Goal: Task Accomplishment & Management: Manage account settings

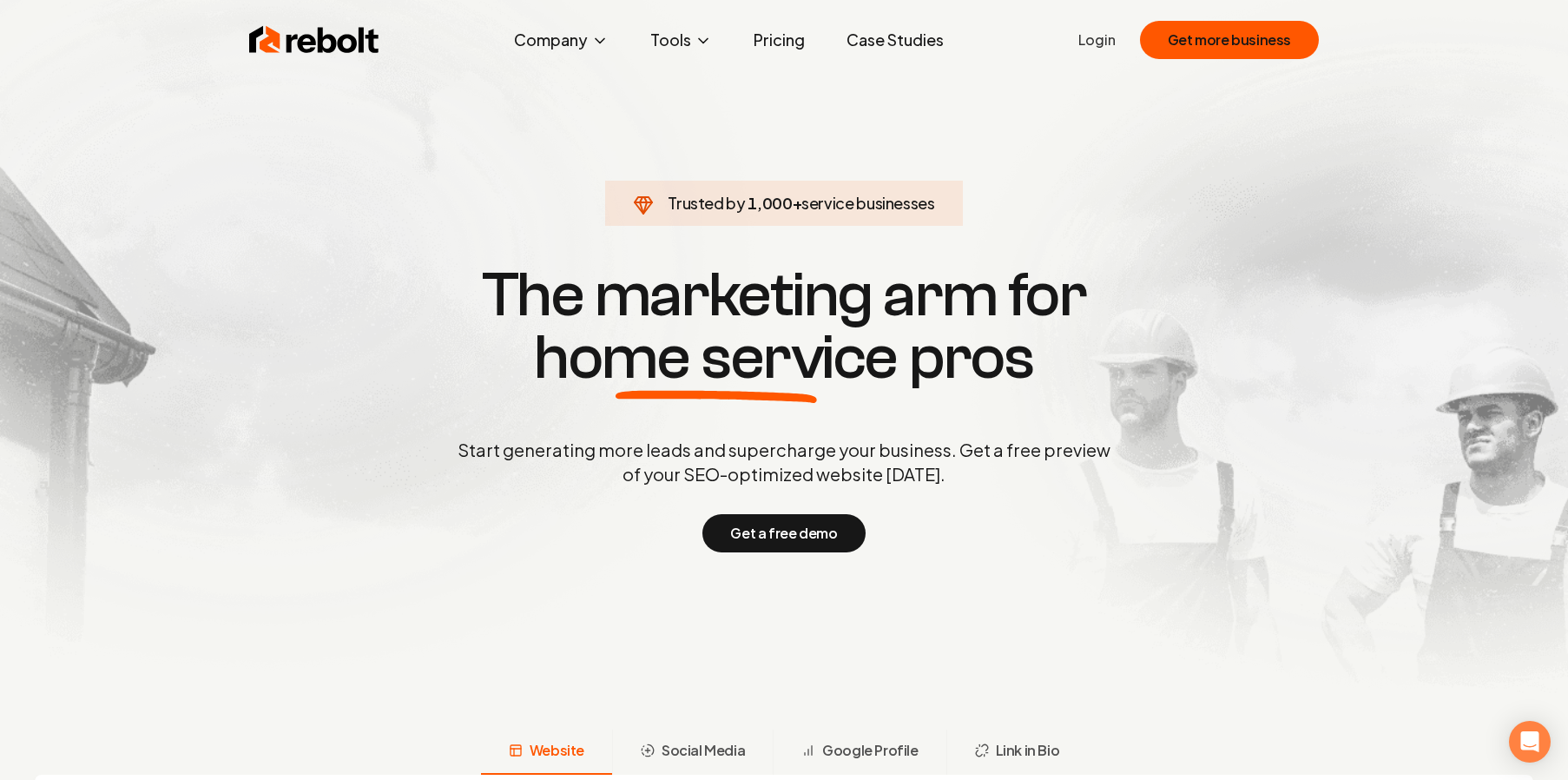
click at [1098, 41] on link "Login" at bounding box center [1097, 40] width 38 height 21
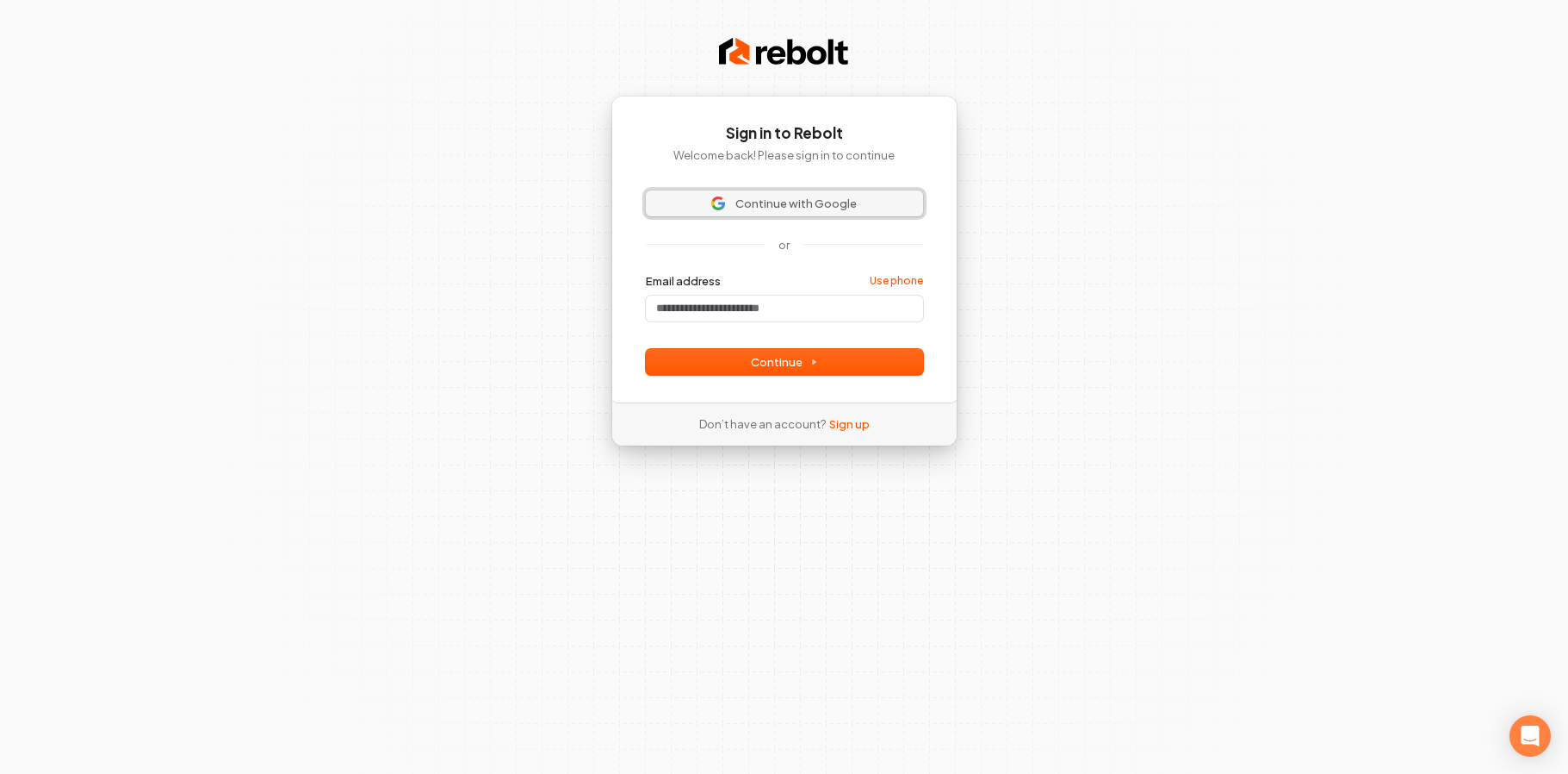
click at [788, 206] on span "Continue with Google" at bounding box center [796, 203] width 122 height 16
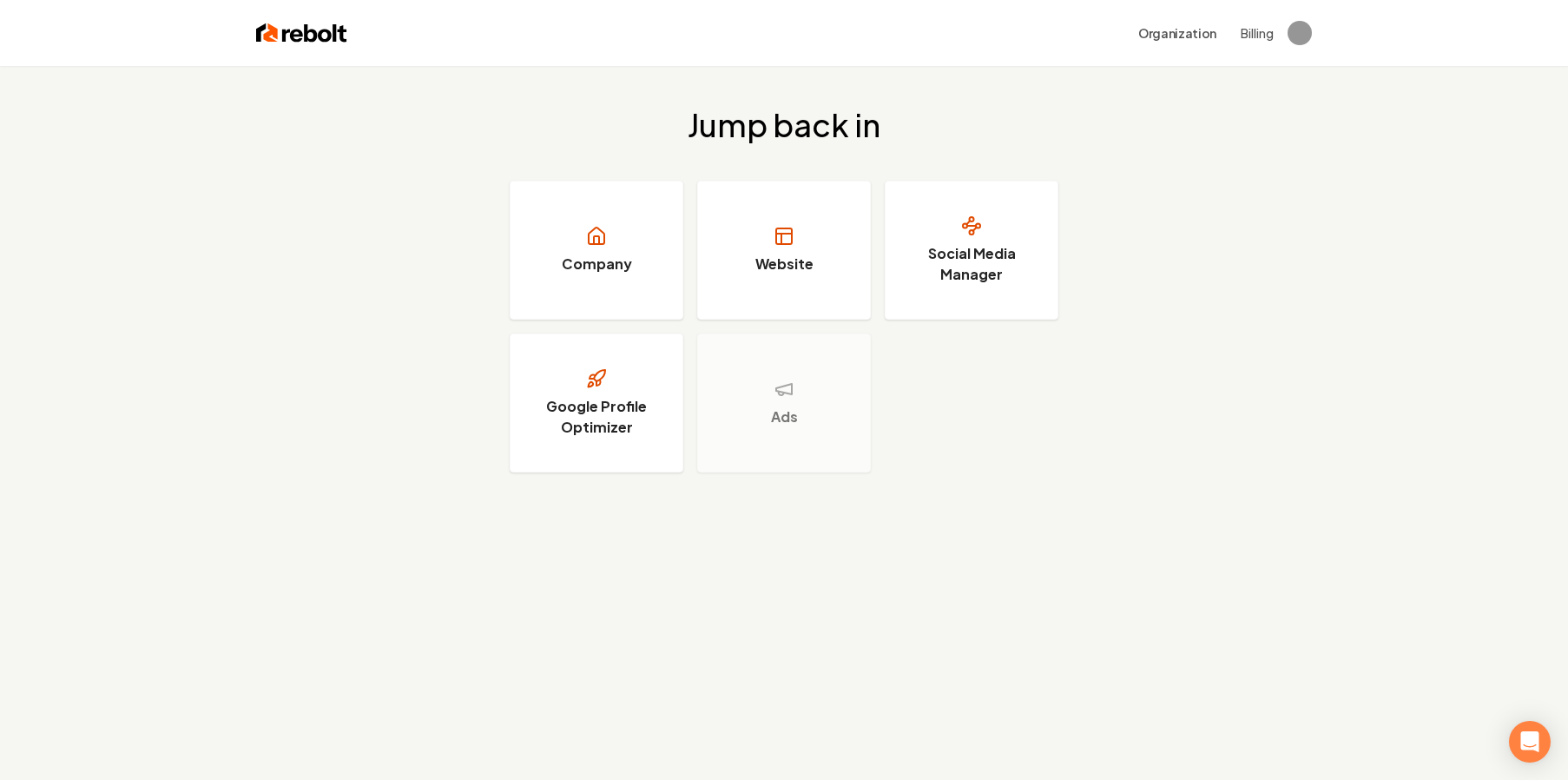
click at [1245, 32] on button "Billing" at bounding box center [1257, 33] width 33 height 17
